Goal: Task Accomplishment & Management: Use online tool/utility

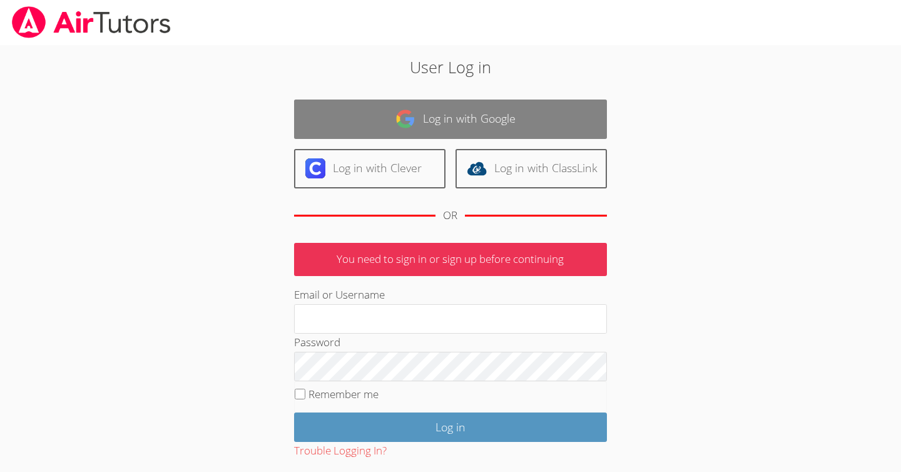
click at [396, 121] on img at bounding box center [405, 119] width 20 height 20
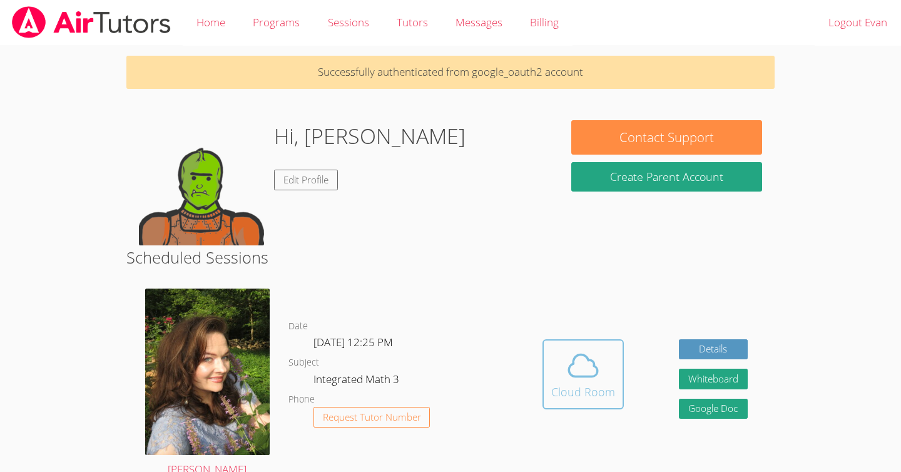
click at [560, 380] on span at bounding box center [583, 365] width 64 height 35
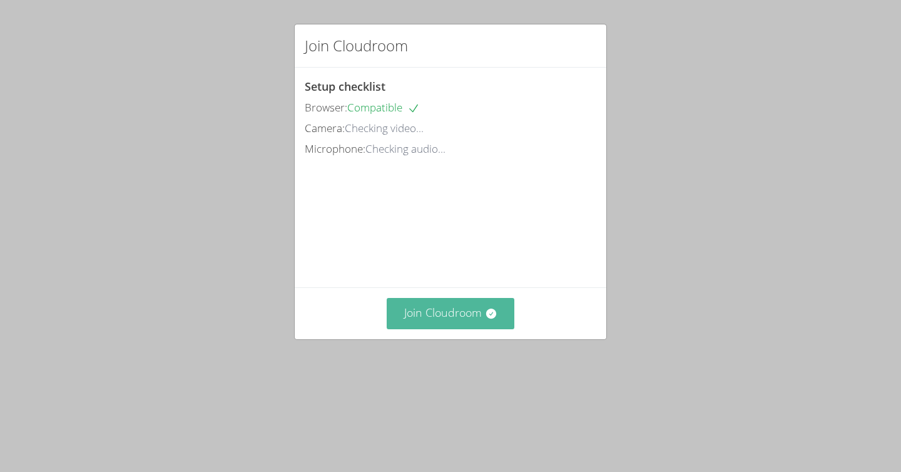
click at [464, 328] on button "Join Cloudroom" at bounding box center [451, 313] width 128 height 31
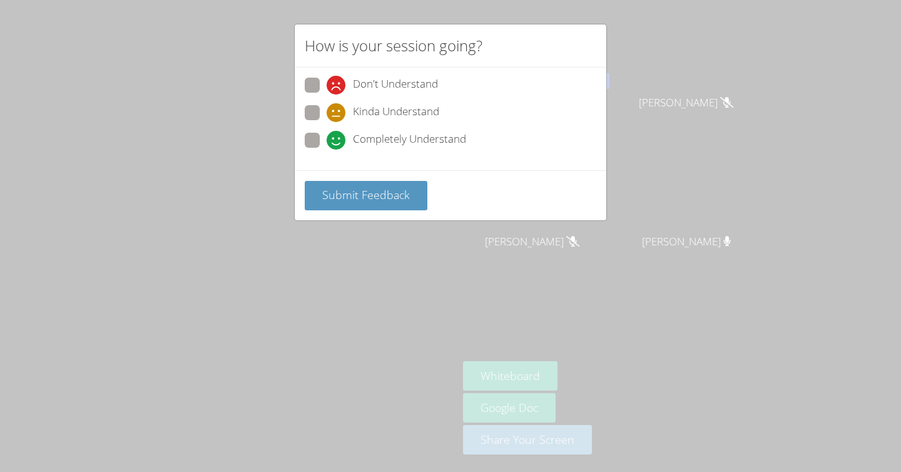
click at [328, 139] on icon at bounding box center [336, 140] width 19 height 19
click at [328, 139] on input "Completely Understand" at bounding box center [332, 138] width 11 height 11
radio input "true"
click at [337, 187] on span "Submit Feedback" at bounding box center [366, 194] width 88 height 15
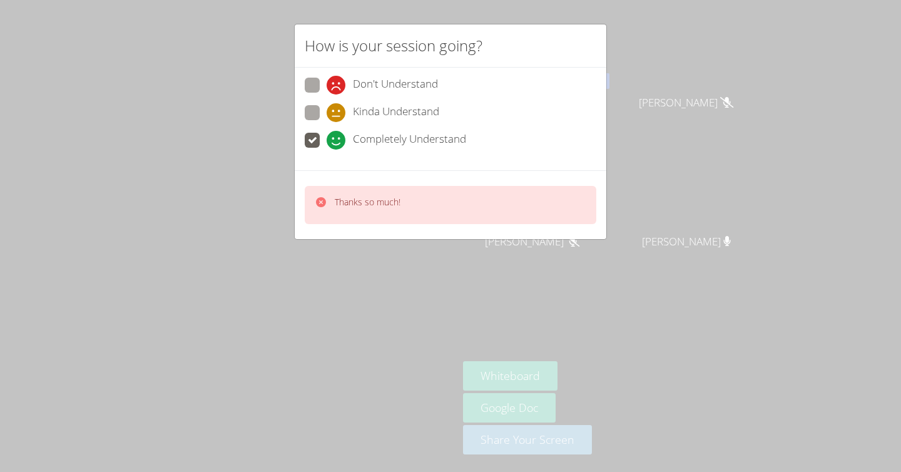
click at [455, 256] on div "How is your session going? Don't Understand Kinda Understand Completely Underst…" at bounding box center [450, 236] width 901 height 472
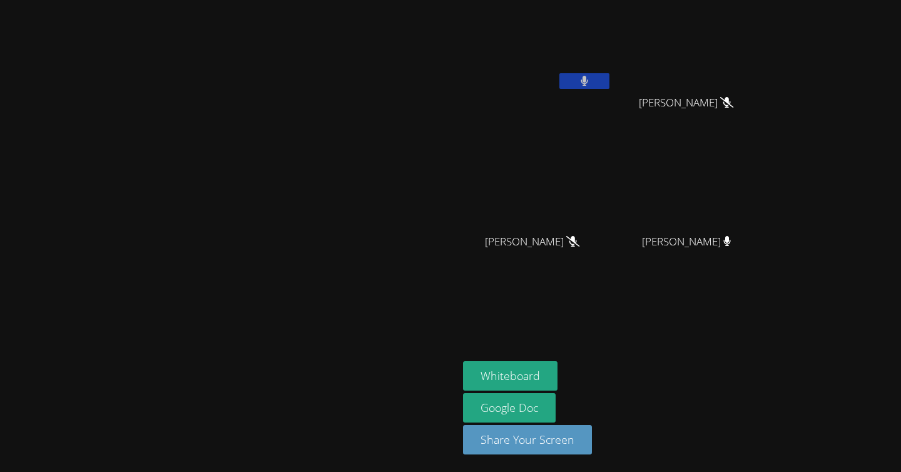
click at [320, 203] on video at bounding box center [229, 211] width 188 height 252
